Goal: Task Accomplishment & Management: Manage account settings

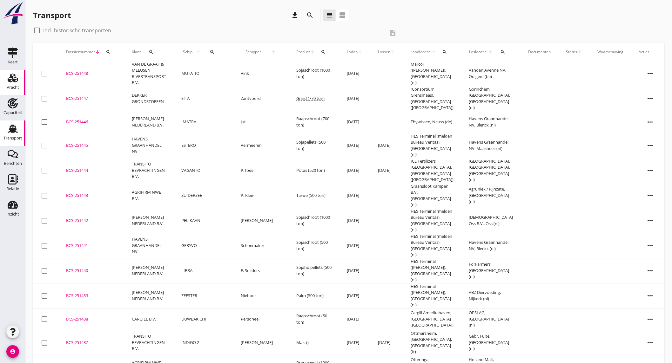
click at [17, 84] on div "Vracht" at bounding box center [13, 87] width 12 height 9
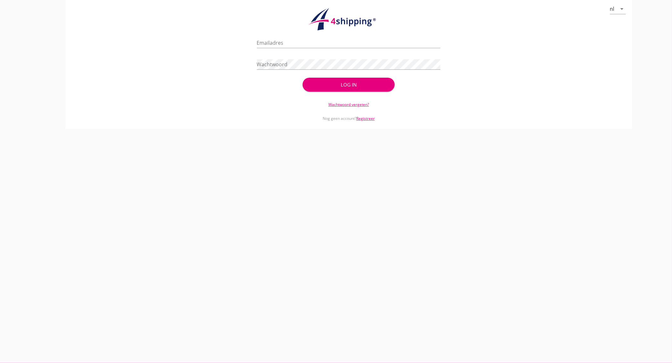
type input "[EMAIL_ADDRESS][DOMAIN_NAME]"
click at [376, 86] on div "Log in" at bounding box center [348, 84] width 71 height 7
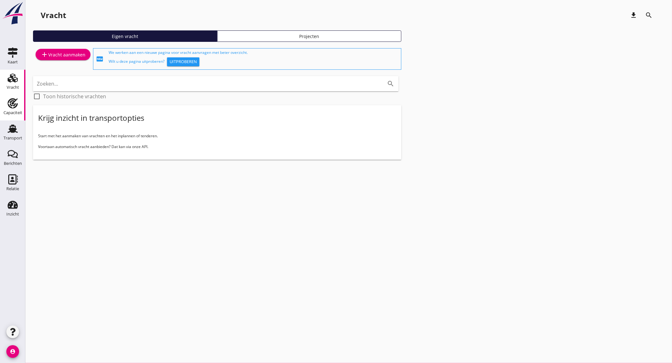
click at [16, 109] on div "Capaciteit" at bounding box center [12, 113] width 19 height 9
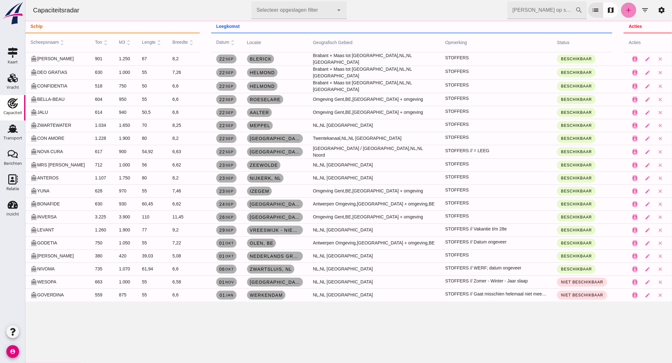
click at [628, 10] on link "add" at bounding box center [627, 10] width 15 height 15
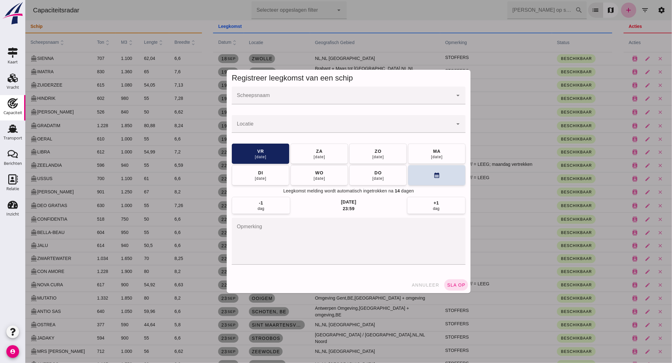
click at [298, 93] on div at bounding box center [341, 96] width 221 height 18
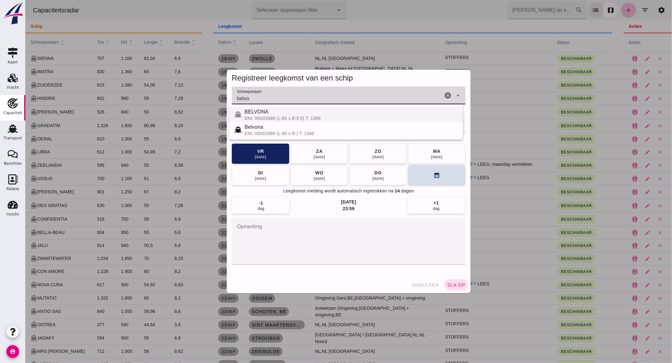
click at [285, 115] on div "BELVONA" at bounding box center [350, 112] width 213 height 8
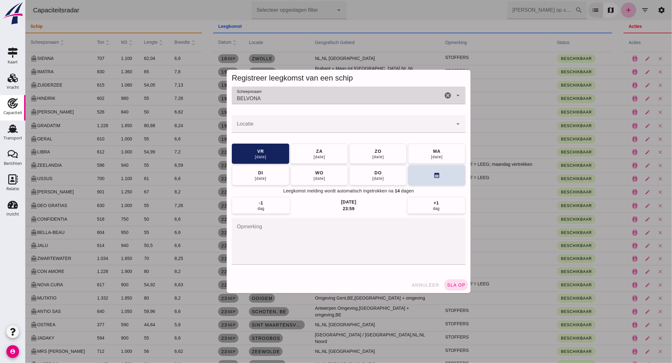
type input "BELVONA"
click at [276, 128] on input "Locatie" at bounding box center [341, 127] width 221 height 8
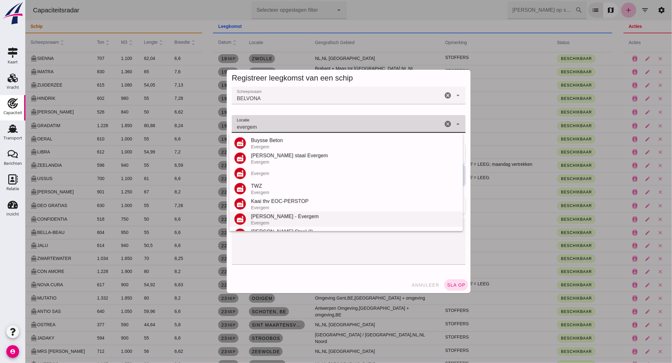
scroll to position [43, 0]
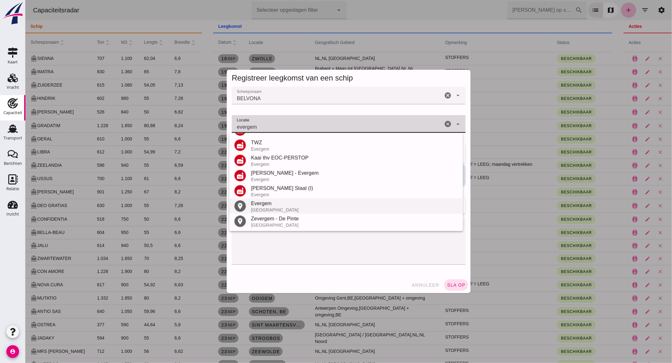
click at [277, 208] on div "[GEOGRAPHIC_DATA]" at bounding box center [353, 210] width 207 height 5
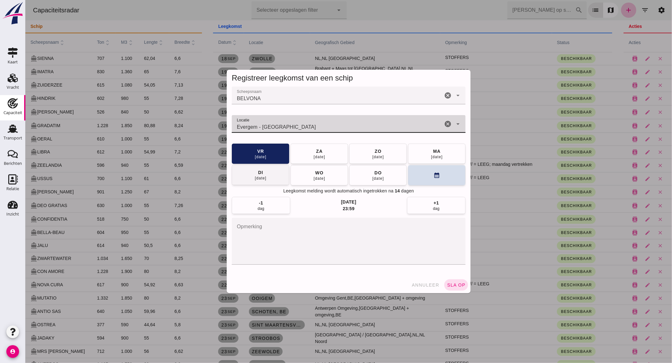
type input "Evergem - [GEOGRAPHIC_DATA]"
click at [263, 180] on div "[DATE]" at bounding box center [260, 178] width 12 height 5
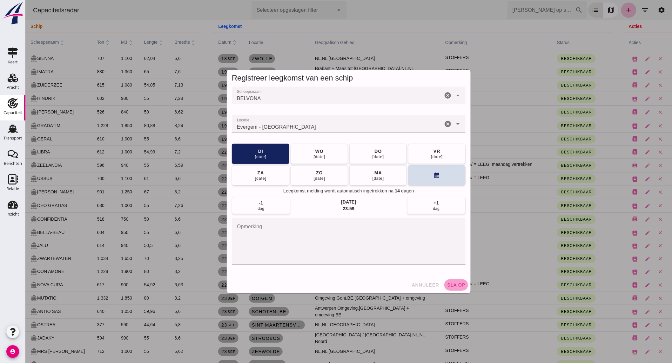
click at [459, 283] on span "sla op" at bounding box center [455, 285] width 19 height 5
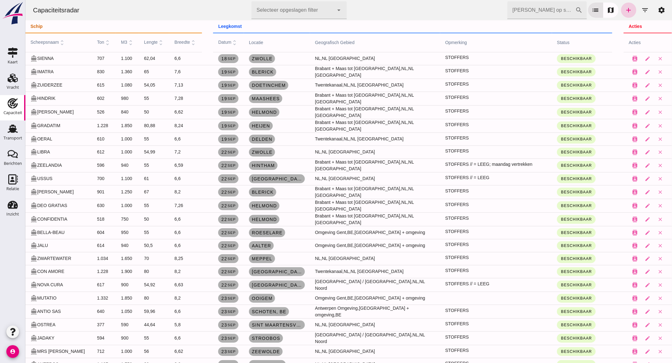
click at [624, 8] on icon "add" at bounding box center [628, 10] width 8 height 8
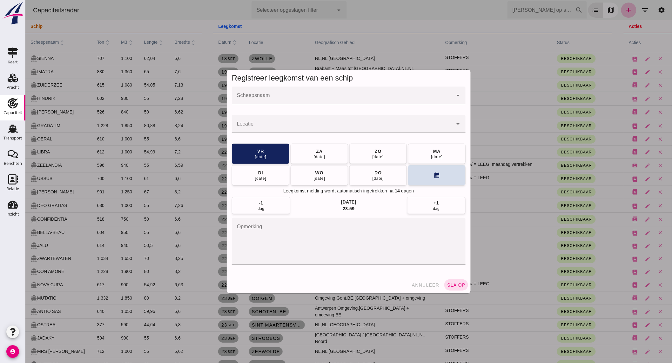
click at [273, 98] on input "Scheepsnaam" at bounding box center [341, 99] width 221 height 8
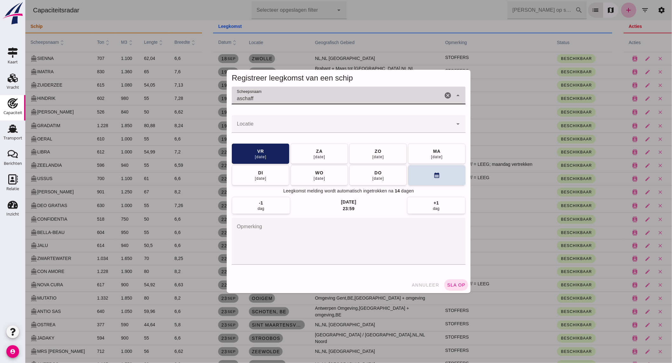
click at [274, 98] on input "aschaff" at bounding box center [336, 99] width 211 height 8
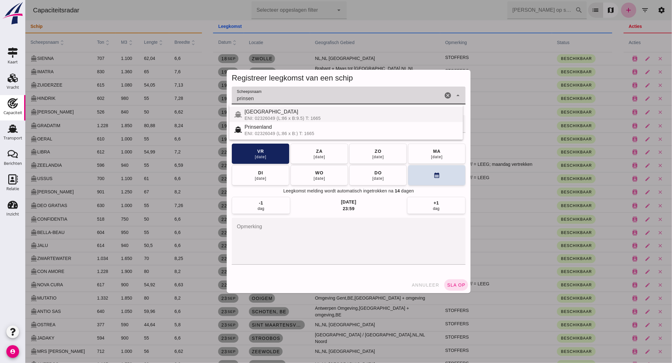
click at [275, 112] on span "[GEOGRAPHIC_DATA]" at bounding box center [271, 111] width 54 height 5
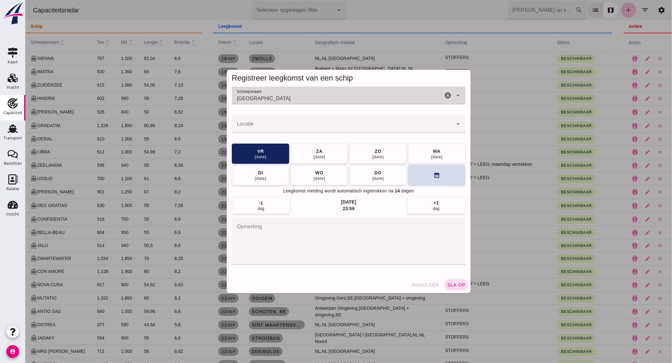
type input "[GEOGRAPHIC_DATA]"
click at [271, 126] on input "Locatie" at bounding box center [341, 127] width 221 height 8
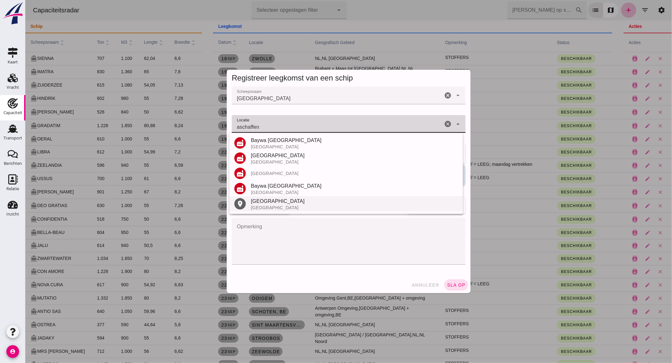
click at [277, 202] on div "[GEOGRAPHIC_DATA]" at bounding box center [353, 202] width 207 height 8
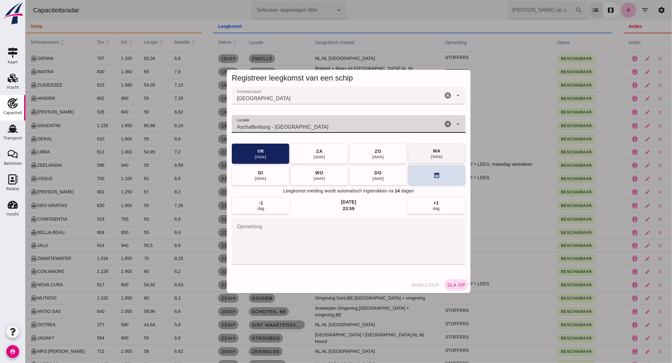
type input "Aschaffenburg - [GEOGRAPHIC_DATA]"
drag, startPoint x: 426, startPoint y: 156, endPoint x: 429, endPoint y: 185, distance: 29.1
click at [426, 156] on button "[DATE]" at bounding box center [435, 154] width 57 height 20
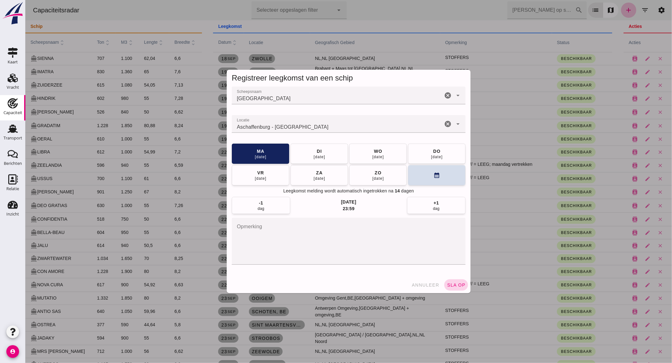
click at [447, 281] on button "sla op" at bounding box center [456, 285] width 24 height 11
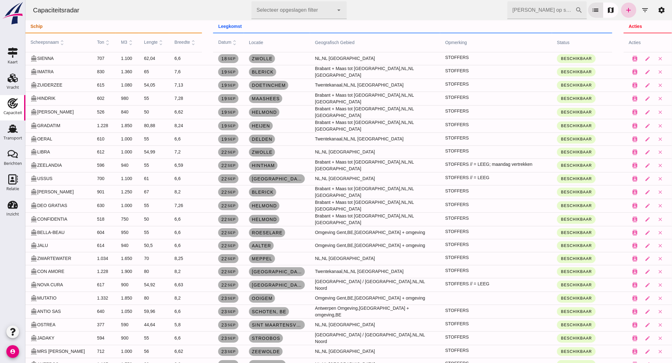
click at [620, 9] on link "add" at bounding box center [627, 10] width 15 height 15
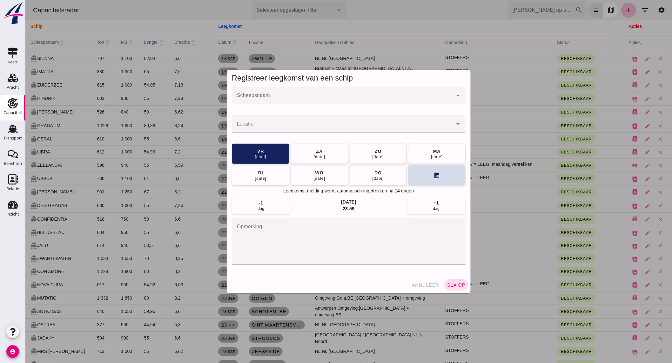
click at [290, 99] on input "Scheepsnaam" at bounding box center [341, 99] width 221 height 8
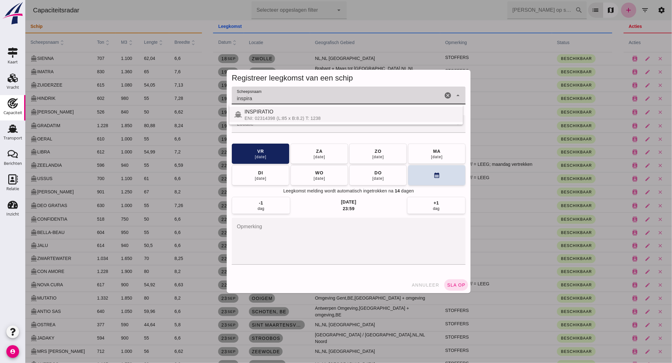
click at [287, 115] on div "INSPIRATIO" at bounding box center [350, 112] width 213 height 8
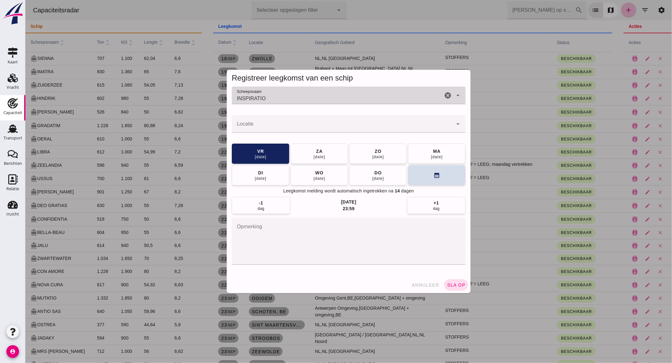
type input "INSPIRATIO"
click at [287, 128] on input "Locatie" at bounding box center [341, 127] width 221 height 8
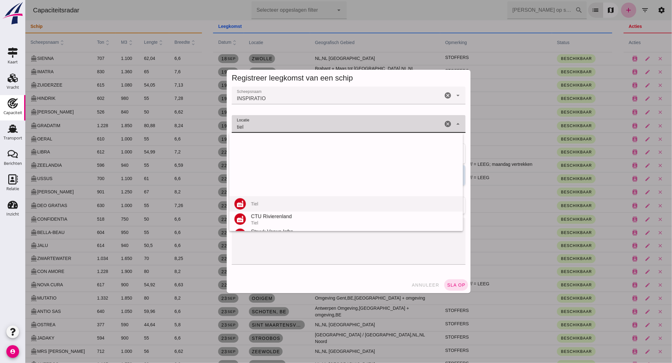
scroll to position [120, 0]
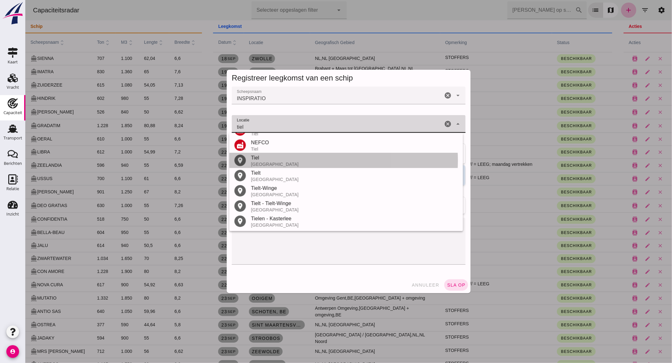
click at [276, 157] on div "Tiel" at bounding box center [353, 158] width 207 height 8
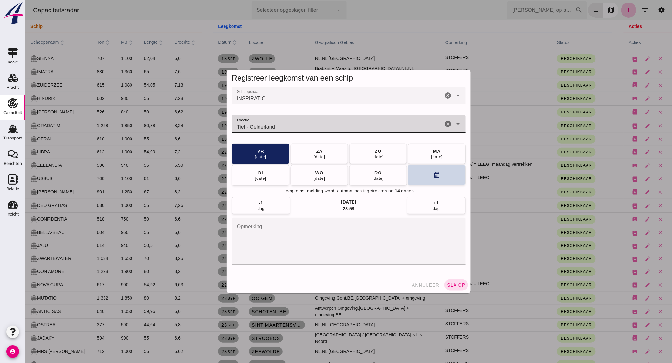
type input "Tiel - Gelderland"
click at [419, 172] on button "calendar_month" at bounding box center [435, 175] width 57 height 20
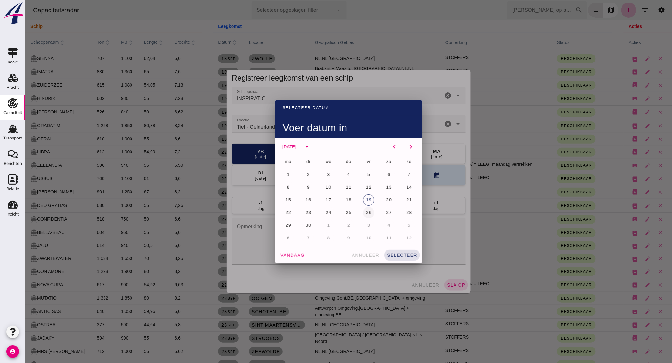
click at [369, 211] on button "26" at bounding box center [367, 212] width 11 height 11
click at [404, 258] on button "selecteer" at bounding box center [402, 255] width 36 height 11
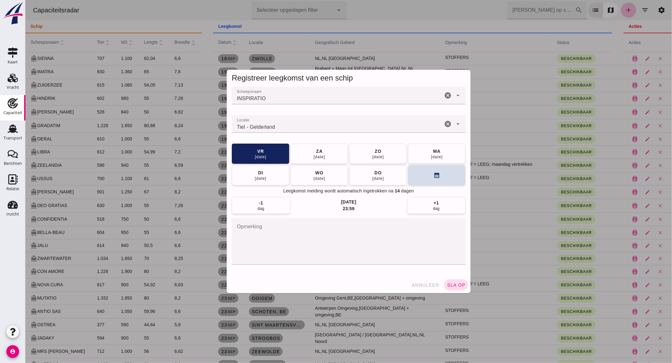
drag, startPoint x: 452, startPoint y: 286, endPoint x: 448, endPoint y: 278, distance: 9.1
click at [452, 286] on span "sla op" at bounding box center [455, 285] width 19 height 5
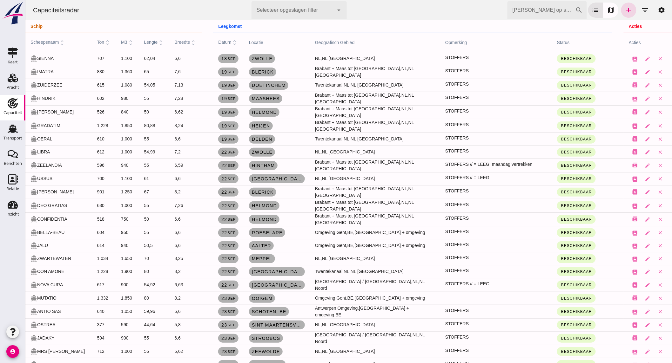
click at [615, 13] on div "[PERSON_NAME] op scheepsnaam cancel search list map add filter_list settings" at bounding box center [588, 10] width 162 height 18
click at [624, 10] on icon "add" at bounding box center [628, 10] width 8 height 8
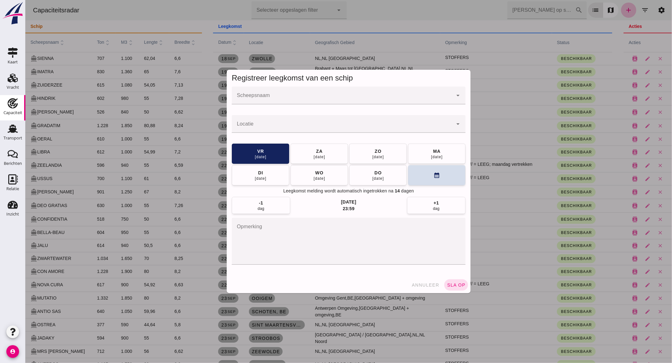
click at [287, 95] on input "Scheepsnaam" at bounding box center [341, 99] width 221 height 8
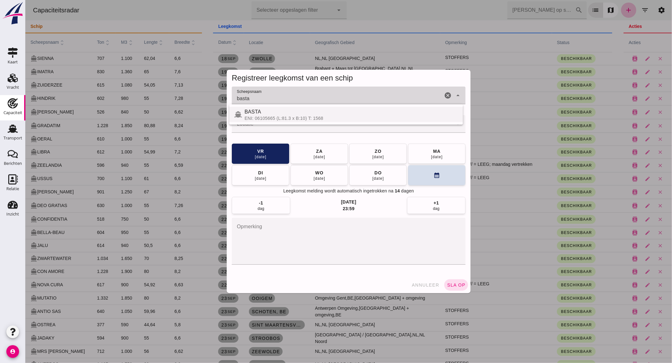
click at [281, 110] on div "BASTA" at bounding box center [350, 112] width 213 height 8
type input "BASTA"
click at [288, 129] on input "Locatie" at bounding box center [341, 127] width 221 height 8
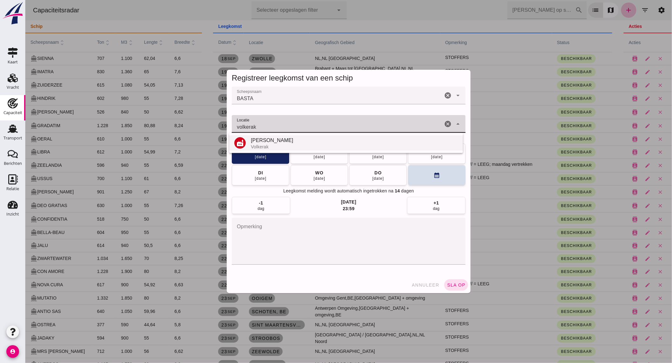
click at [287, 144] on div "Volkerak" at bounding box center [353, 146] width 207 height 5
type input "[PERSON_NAME] - Volkerak"
click at [458, 285] on span "sla op" at bounding box center [455, 285] width 19 height 5
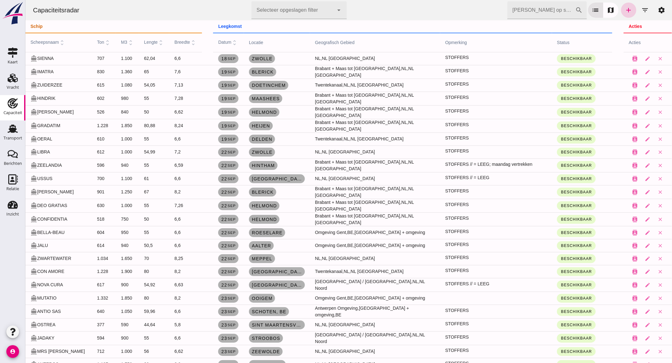
click at [629, 9] on link "add" at bounding box center [627, 10] width 15 height 15
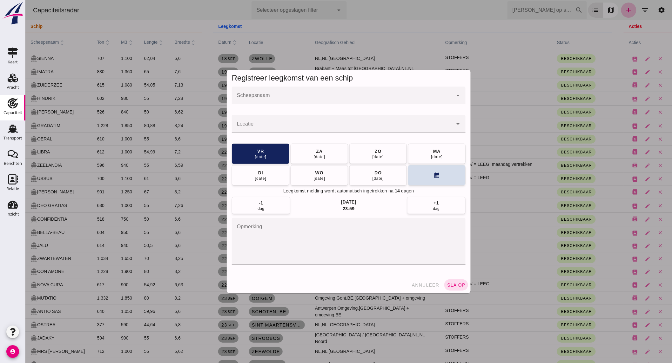
click at [319, 93] on div at bounding box center [341, 96] width 221 height 18
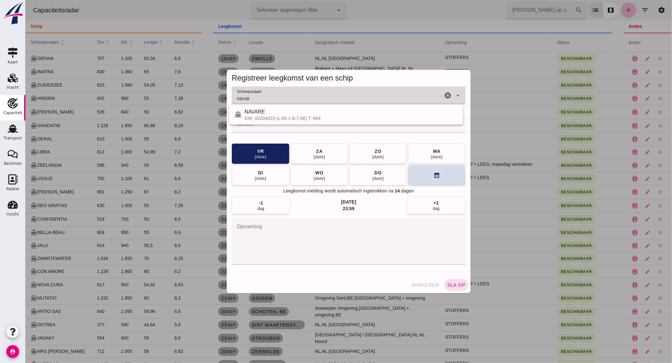
click at [309, 109] on div "NAVARE" at bounding box center [350, 112] width 213 height 8
type input "NAVARE"
click at [296, 124] on input "Locatie" at bounding box center [341, 127] width 221 height 8
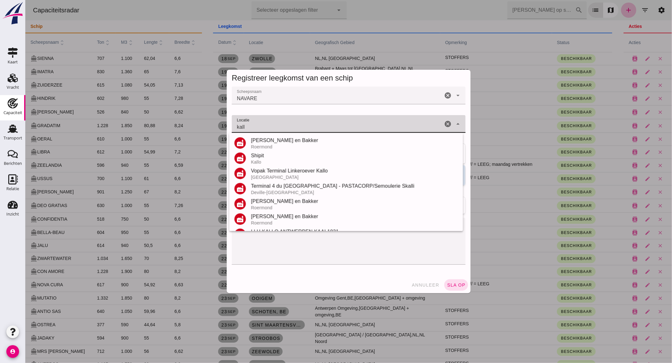
scroll to position [135, 0]
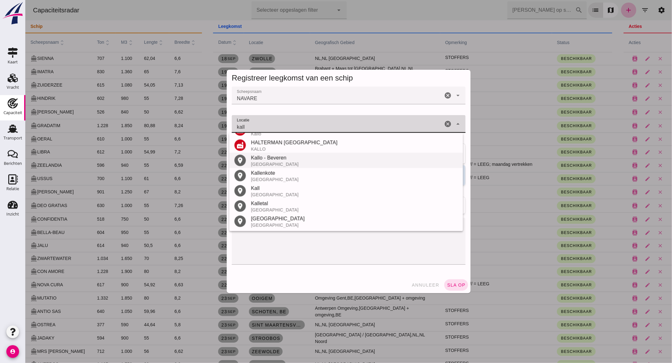
click at [286, 163] on div "[GEOGRAPHIC_DATA]" at bounding box center [353, 164] width 207 height 5
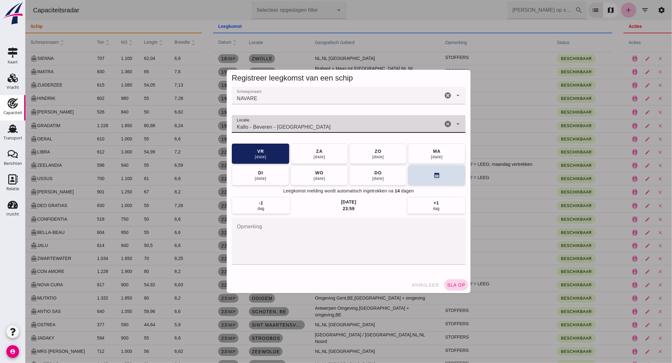
type input "Kallo - Beveren - [GEOGRAPHIC_DATA]"
click at [447, 285] on span "sla op" at bounding box center [455, 285] width 19 height 5
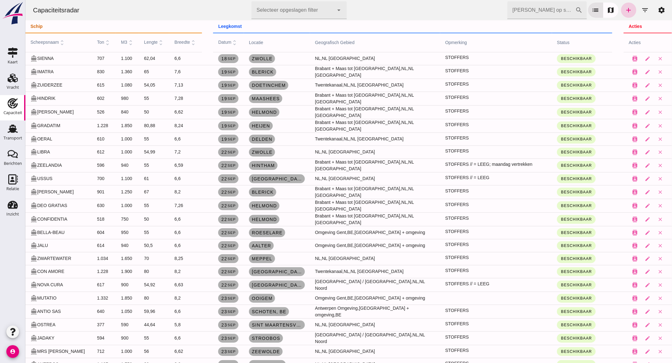
click at [628, 10] on link "add" at bounding box center [627, 10] width 15 height 15
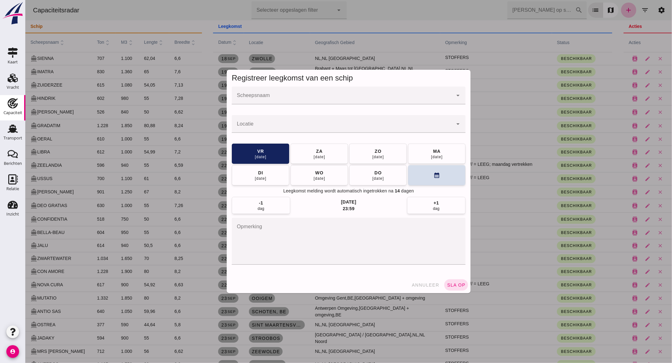
click at [267, 97] on input "Scheepsnaam" at bounding box center [341, 99] width 221 height 8
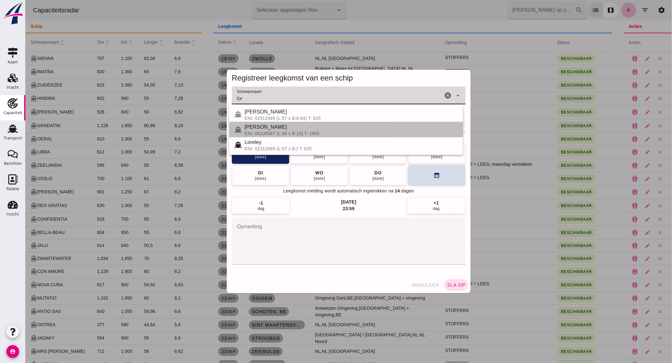
click at [275, 132] on div "ENI: 06105567 (L:86 x B:10) T: 1905" at bounding box center [350, 133] width 213 height 5
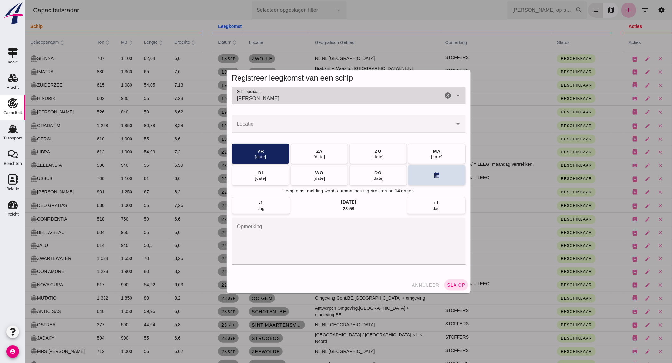
type input "[PERSON_NAME]"
click at [276, 128] on input "Locatie" at bounding box center [341, 127] width 221 height 8
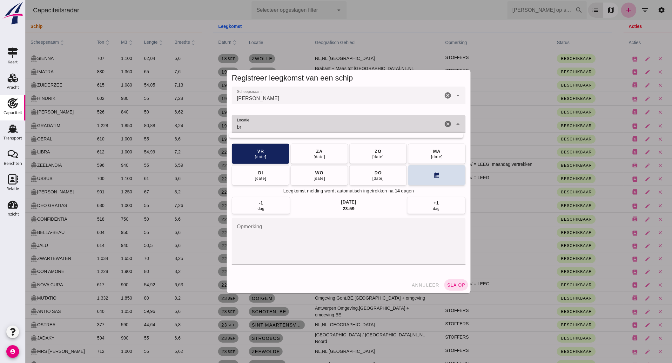
type input "b"
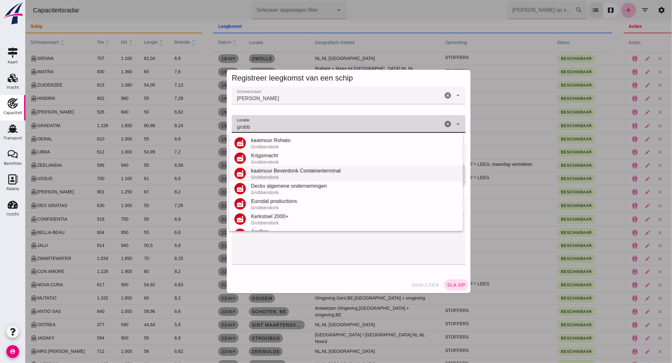
scroll to position [89, 0]
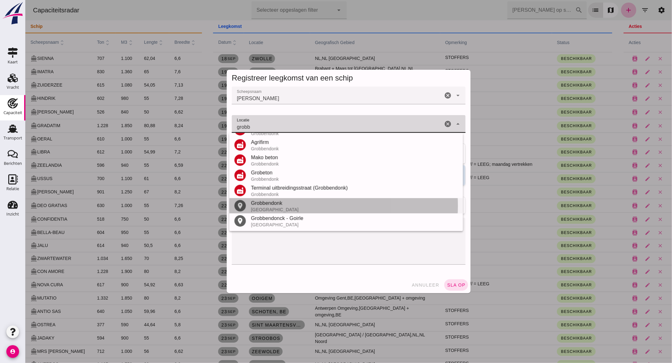
click at [285, 206] on div "Grobbendonk" at bounding box center [353, 204] width 207 height 8
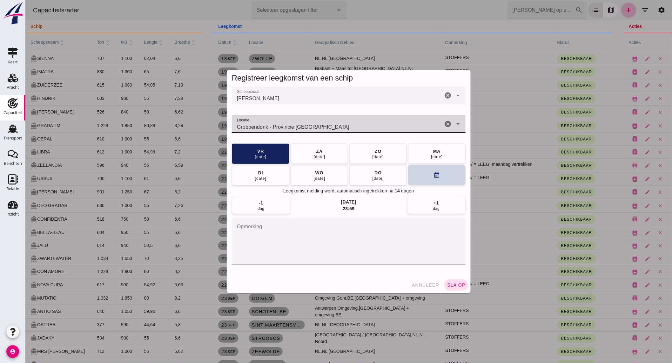
type input "Grobbendonk - Provincie [GEOGRAPHIC_DATA]"
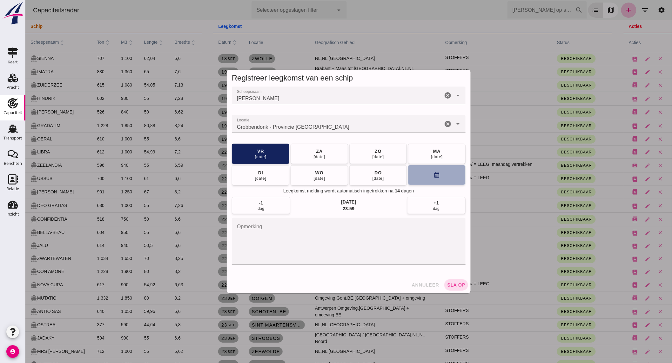
click at [416, 175] on button "calendar_month" at bounding box center [435, 175] width 57 height 20
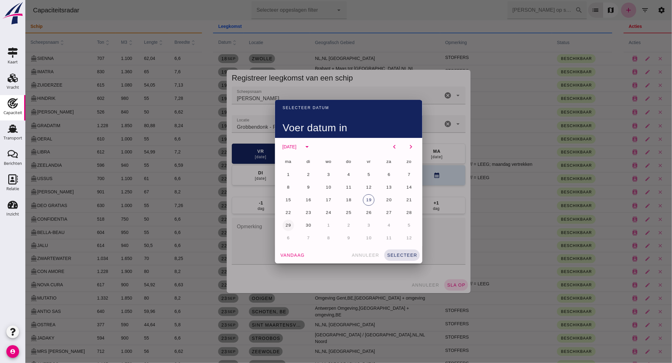
click at [285, 223] on span "29" at bounding box center [288, 225] width 6 height 5
click at [394, 253] on span "selecteer" at bounding box center [401, 255] width 30 height 5
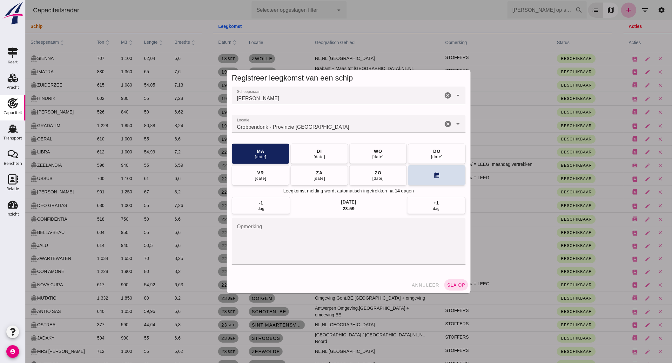
drag, startPoint x: 454, startPoint y: 284, endPoint x: 442, endPoint y: 284, distance: 12.4
click at [454, 284] on span "sla op" at bounding box center [455, 285] width 19 height 5
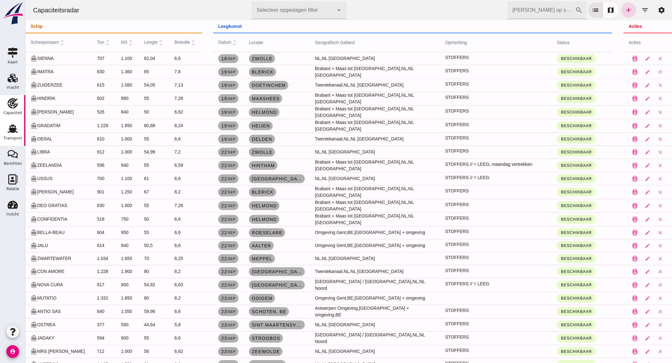
click at [14, 131] on use at bounding box center [13, 129] width 10 height 8
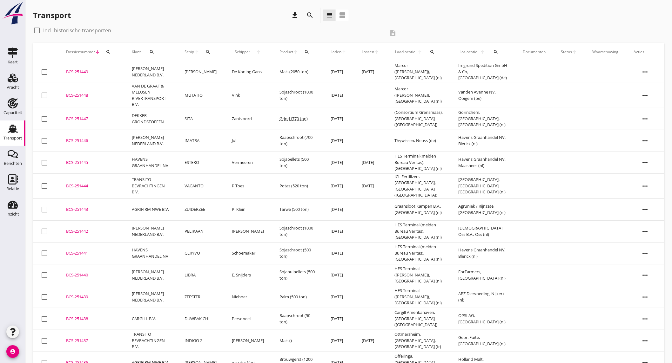
click at [166, 159] on td "HAVENS GRAANHANDEL NV" at bounding box center [150, 163] width 53 height 22
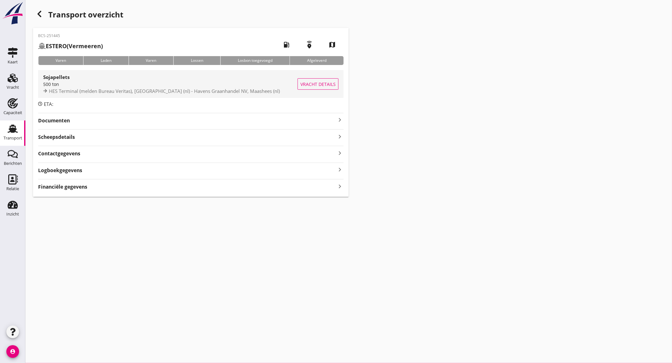
click at [114, 83] on div "500 ton" at bounding box center [170, 84] width 254 height 7
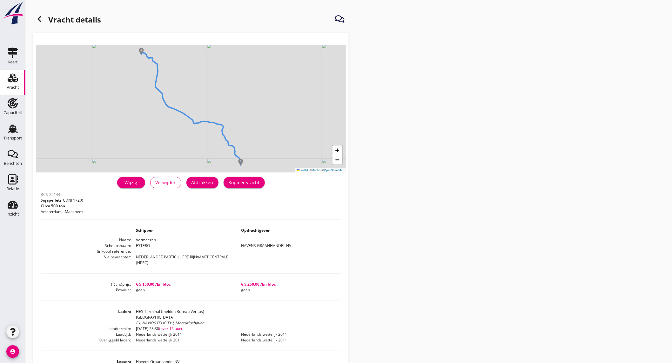
drag, startPoint x: 246, startPoint y: 291, endPoint x: 247, endPoint y: 287, distance: 4.5
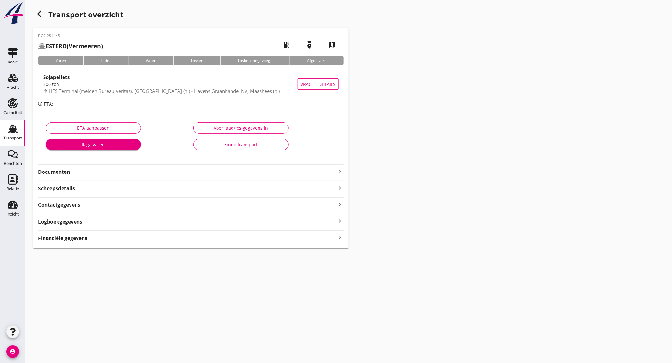
click at [45, 7] on div "Transport overzicht BCS-251445 ESTERO (Vermeeren) local_gas_station emergency_s…" at bounding box center [348, 128] width 646 height 256
click at [42, 13] on icon "button" at bounding box center [40, 14] width 8 height 8
